Goal: Information Seeking & Learning: Learn about a topic

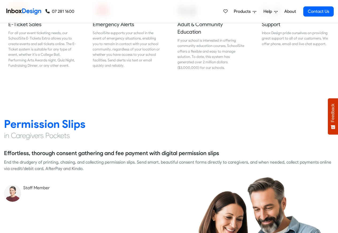
scroll to position [673, 0]
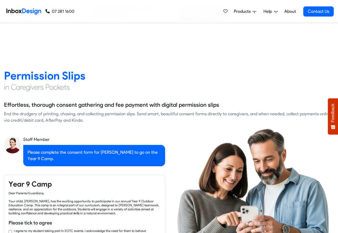
checkbox input "true"
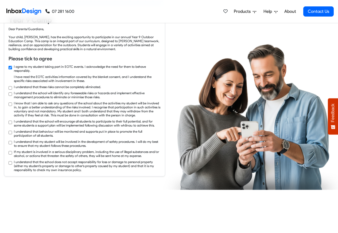
checkbox input "true"
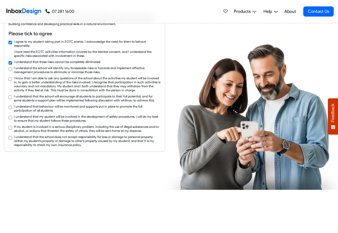
checkbox input "true"
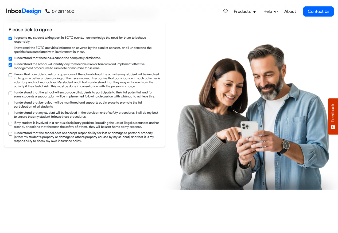
checkbox input "true"
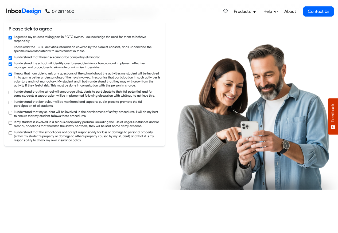
checkbox input "true"
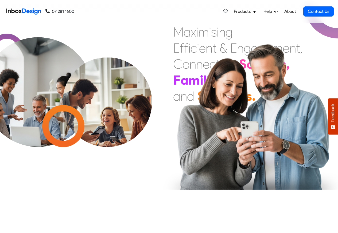
scroll to position [898, 0]
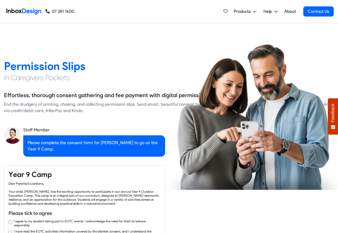
checkbox input "true"
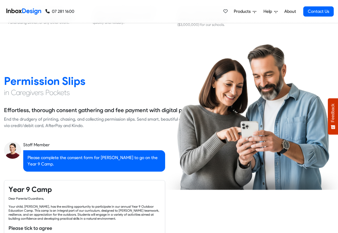
checkbox input "true"
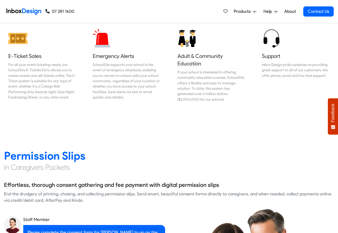
checkbox input "true"
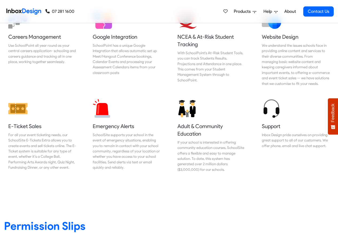
checkbox input "true"
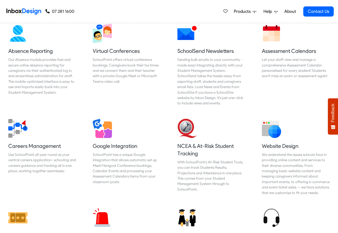
checkbox input "true"
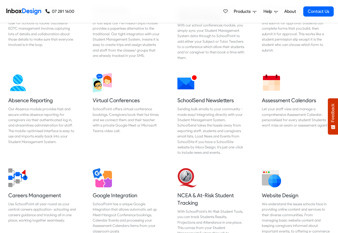
checkbox input "true"
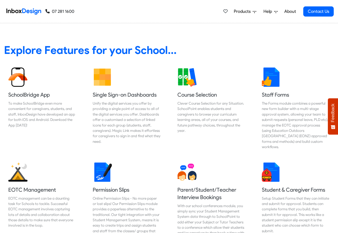
checkbox input "true"
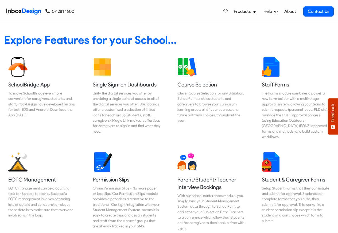
scroll to position [224, 0]
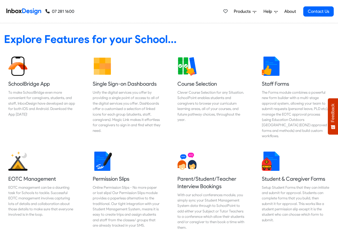
click at [249, 11] on span "Products" at bounding box center [243, 11] width 19 height 6
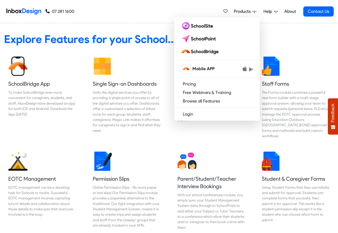
click at [292, 11] on link "About" at bounding box center [290, 11] width 15 height 11
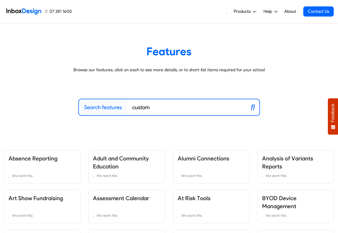
scroll to position [224, 0]
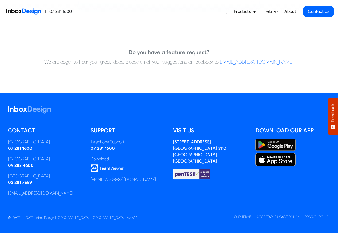
scroll to position [108, 0]
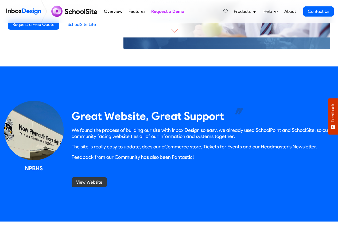
scroll to position [449, 0]
